Goal: Navigation & Orientation: Find specific page/section

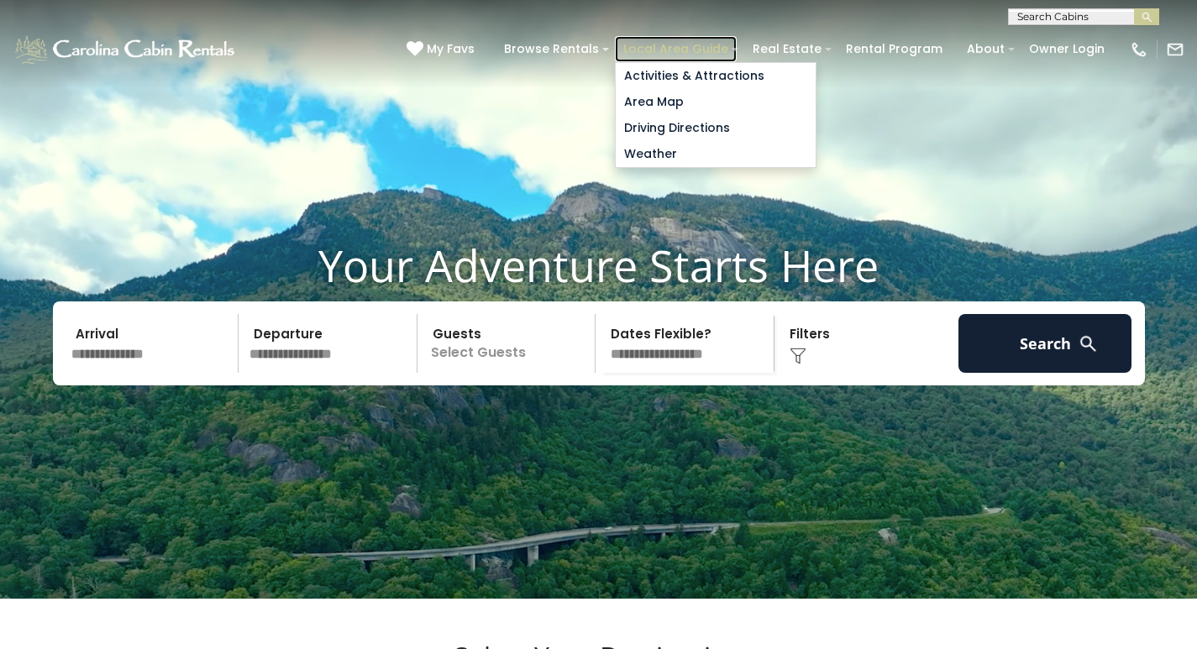
click at [717, 40] on link "Local Area Guide" at bounding box center [676, 49] width 122 height 26
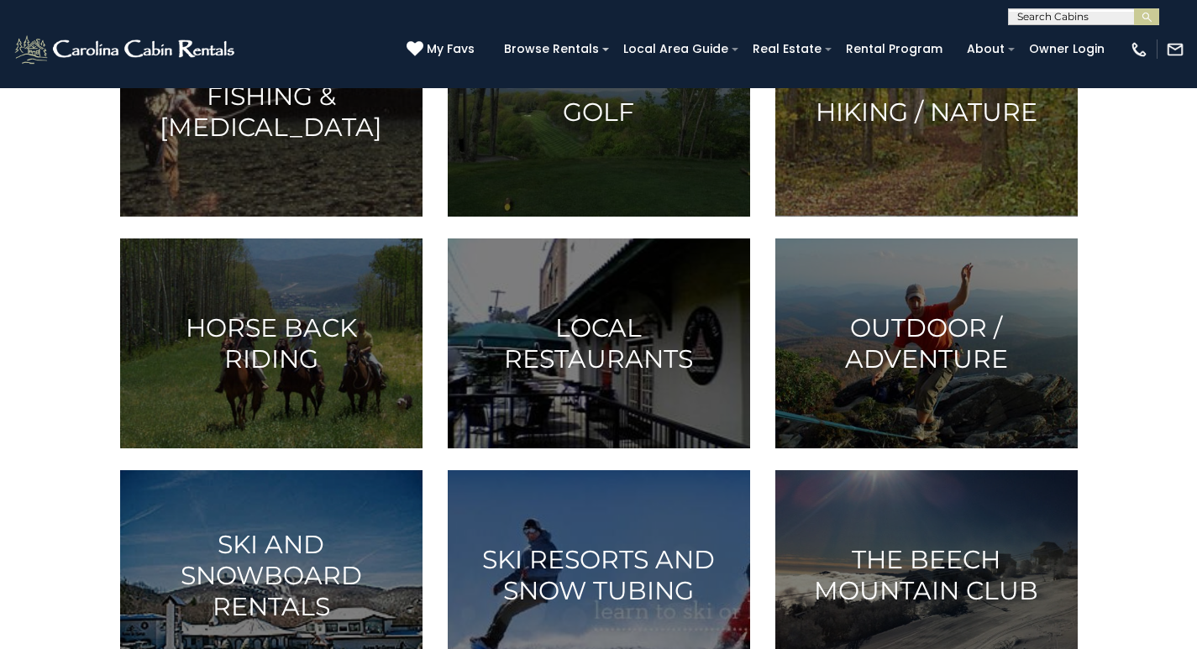
scroll to position [436, 0]
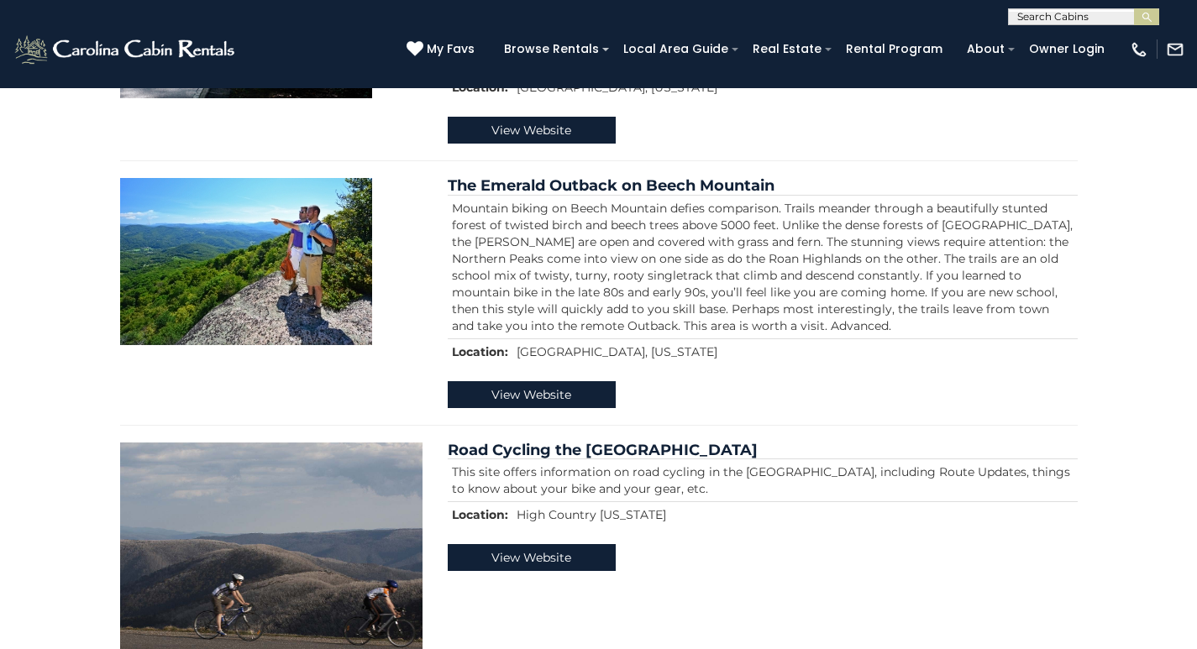
scroll to position [875, 0]
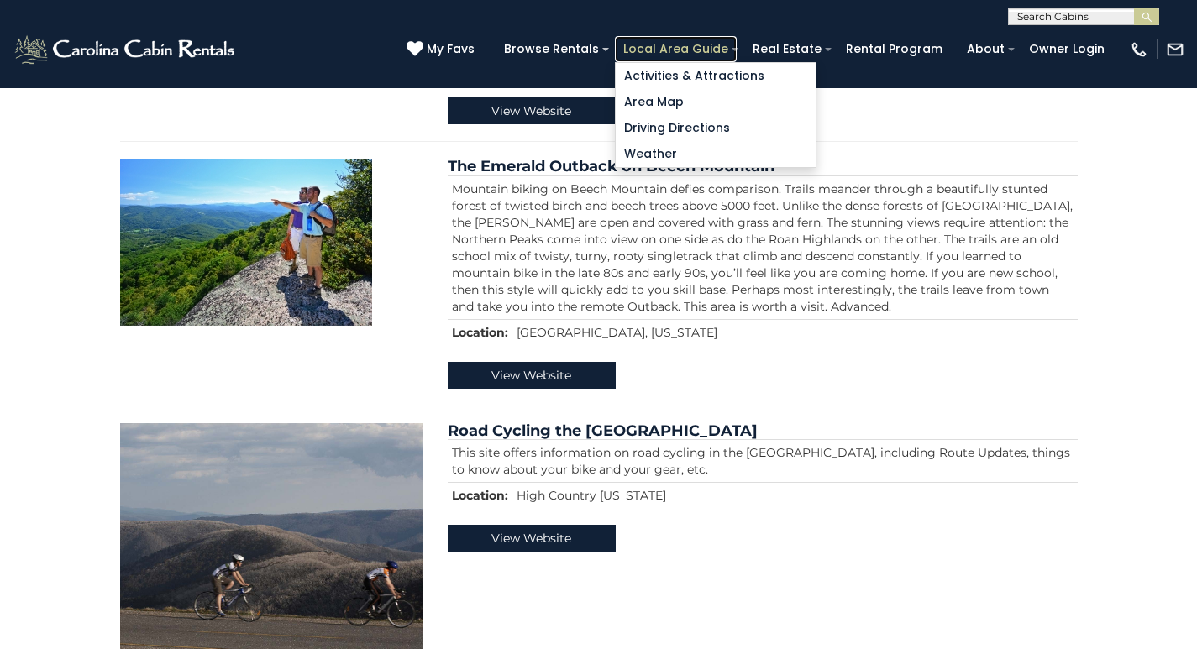
click at [707, 40] on link "Local Area Guide" at bounding box center [676, 49] width 122 height 26
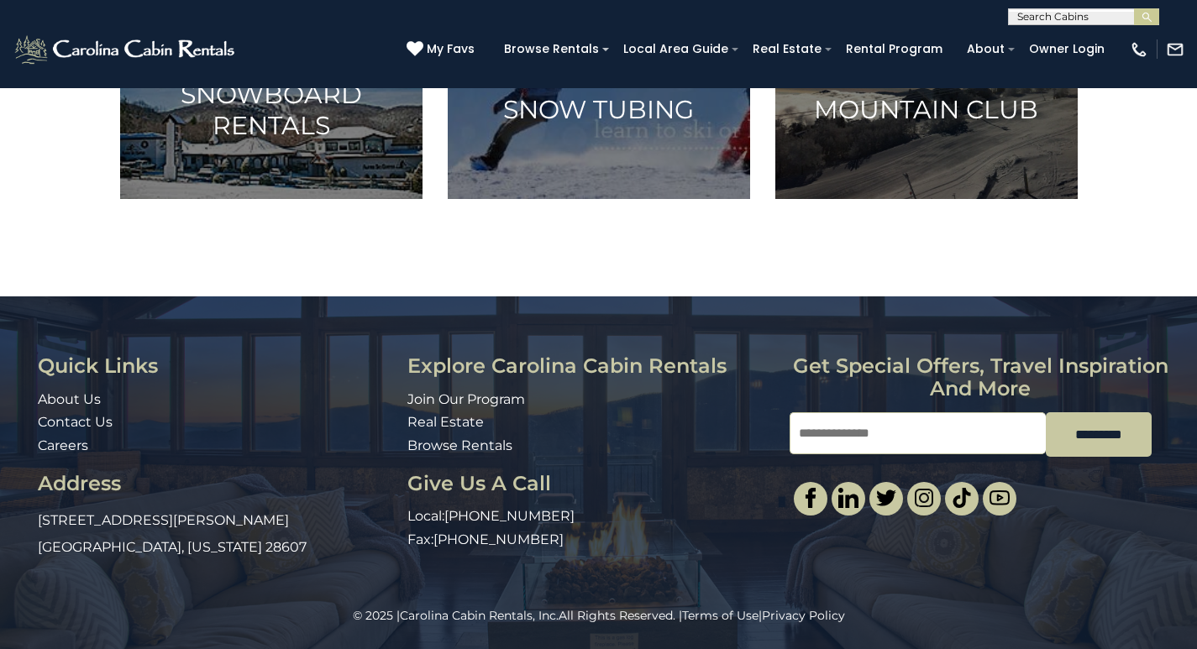
scroll to position [1230, 0]
click at [841, 645] on div "© 2025 | Carolina Cabin Rentals, Inc. All Rights Reserved. | Terms of Use | Pri…" at bounding box center [598, 628] width 1197 height 42
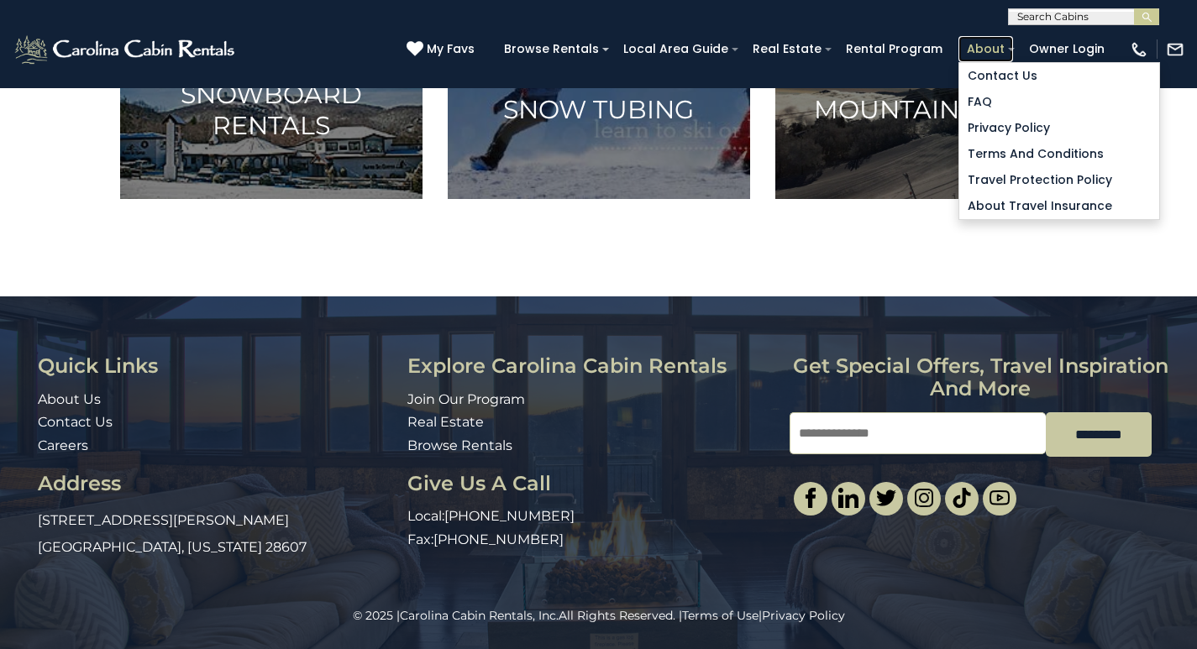
click at [984, 40] on link "About" at bounding box center [985, 49] width 55 height 26
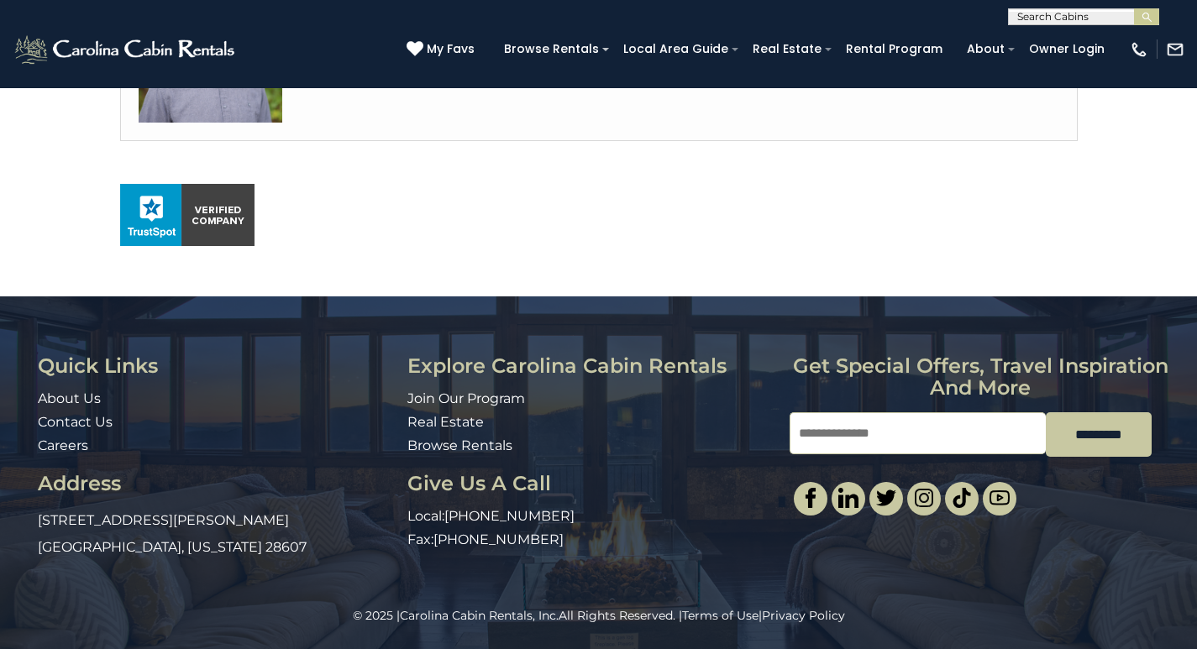
scroll to position [1124, 0]
click at [841, 645] on div "© 2025 | Carolina Cabin Rentals, Inc. All Rights Reserved. | Terms of Use | Pri…" at bounding box center [598, 628] width 1197 height 42
click at [1156, 15] on button "submit" at bounding box center [1146, 16] width 25 height 17
